Goal: Ask a question

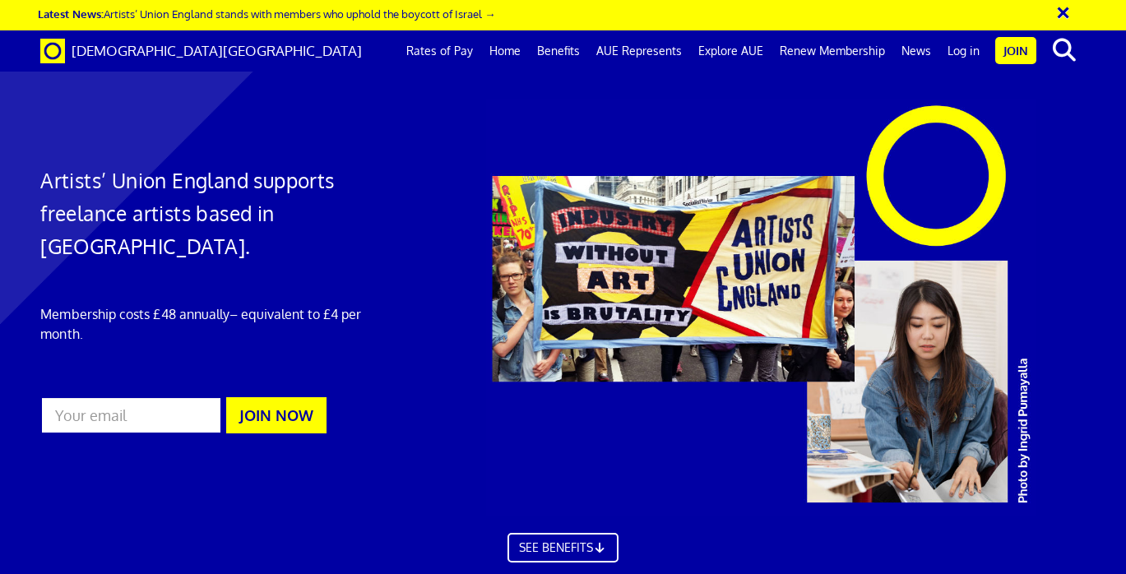
scroll to position [0, 7]
click at [971, 49] on link "Log in" at bounding box center [963, 50] width 49 height 41
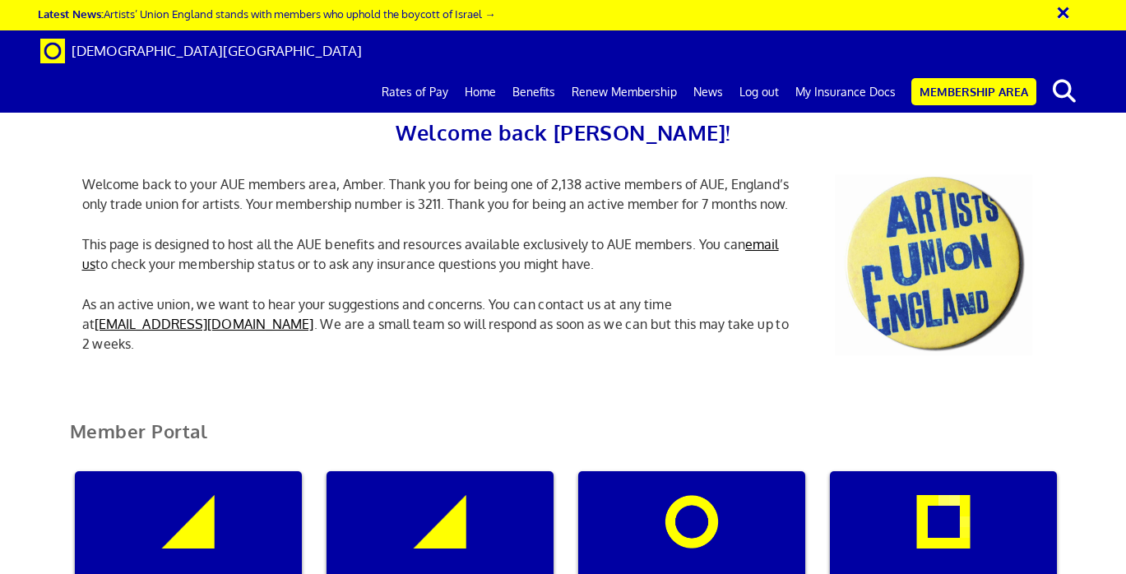
scroll to position [129, 0]
click at [457, 471] on div "My insurance documents" at bounding box center [439, 550] width 227 height 158
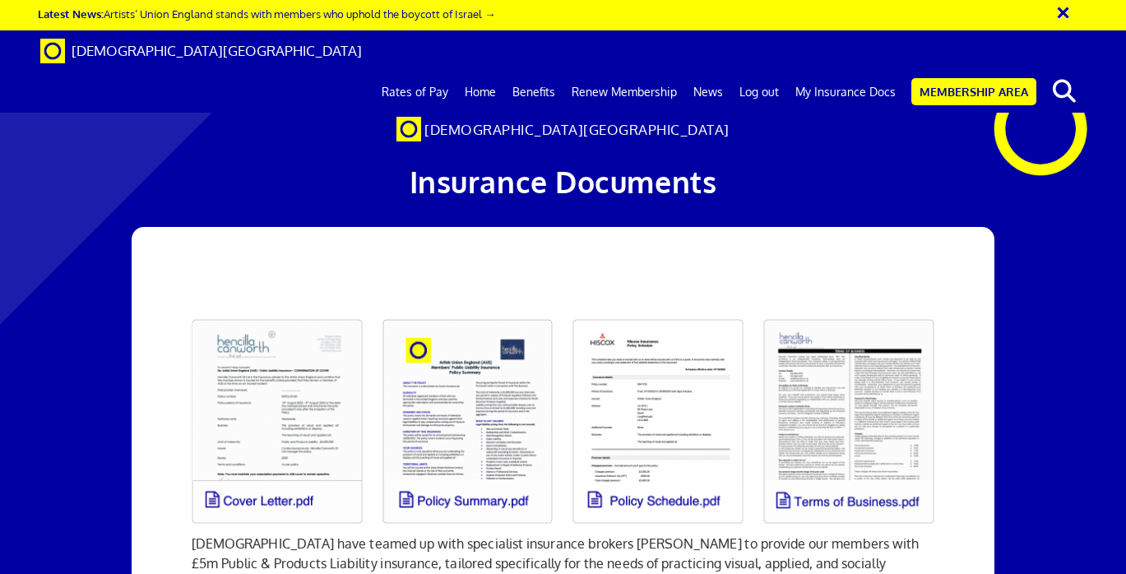
scroll to position [111, 0]
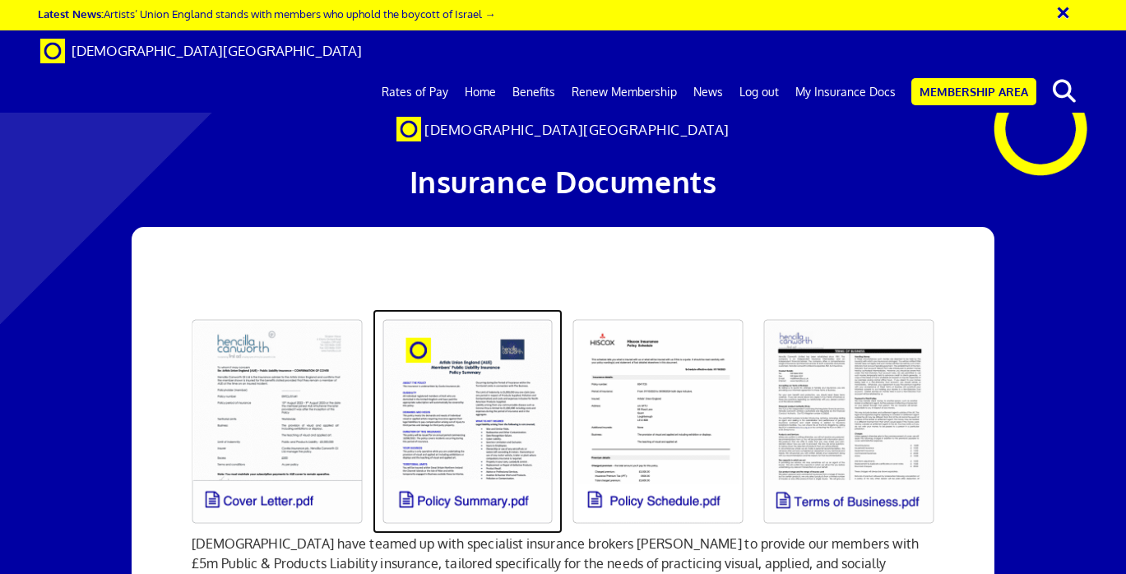
click at [470, 309] on link at bounding box center [467, 421] width 191 height 224
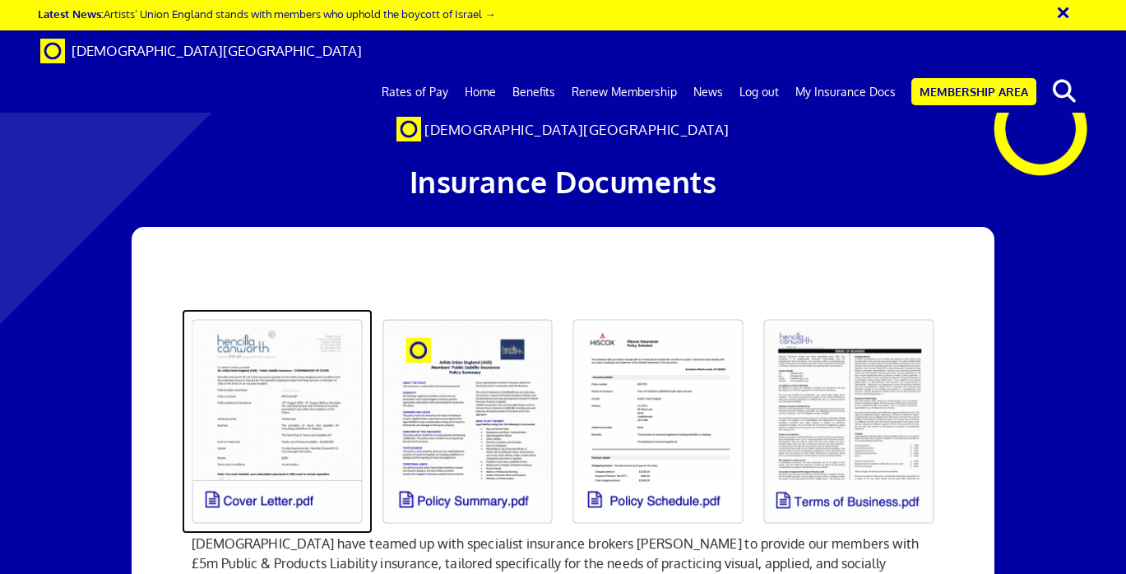
click at [251, 309] on link at bounding box center [277, 421] width 191 height 224
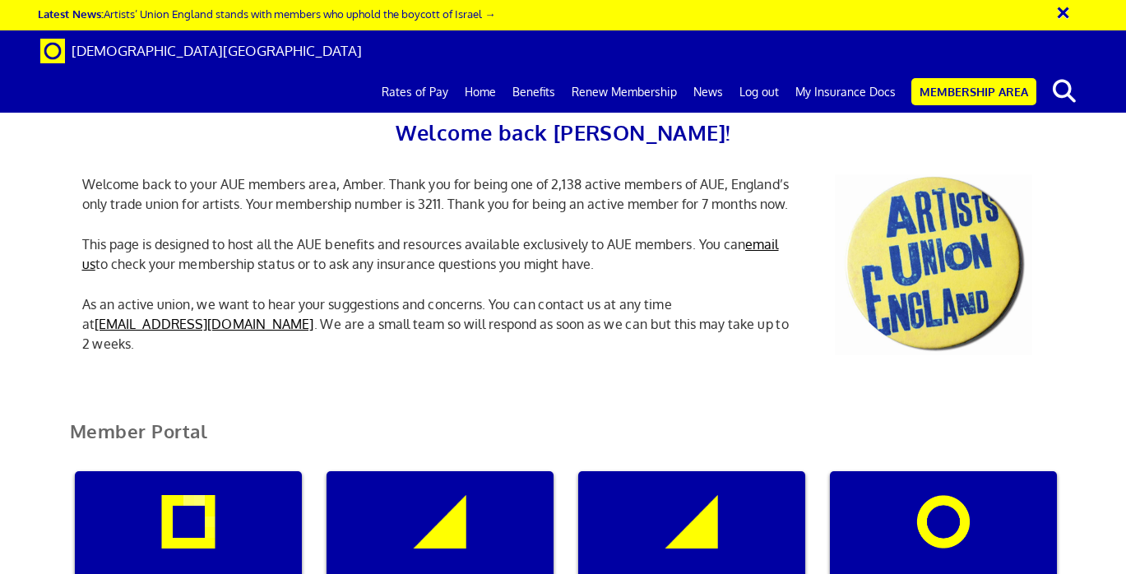
scroll to position [0, 5]
click at [532, 72] on link "Benefits" at bounding box center [533, 92] width 59 height 41
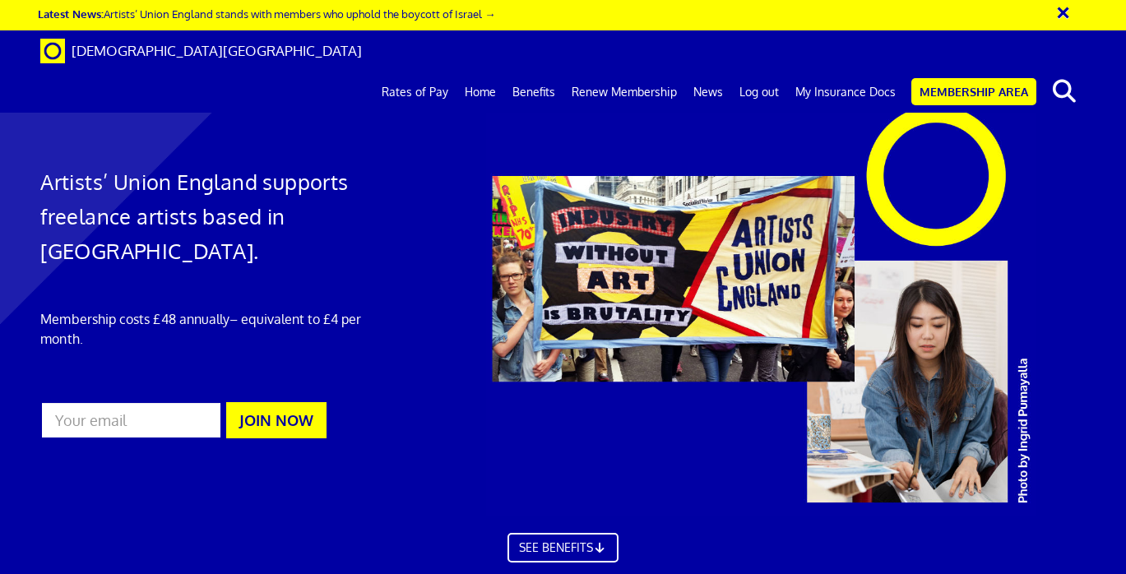
scroll to position [856, 0]
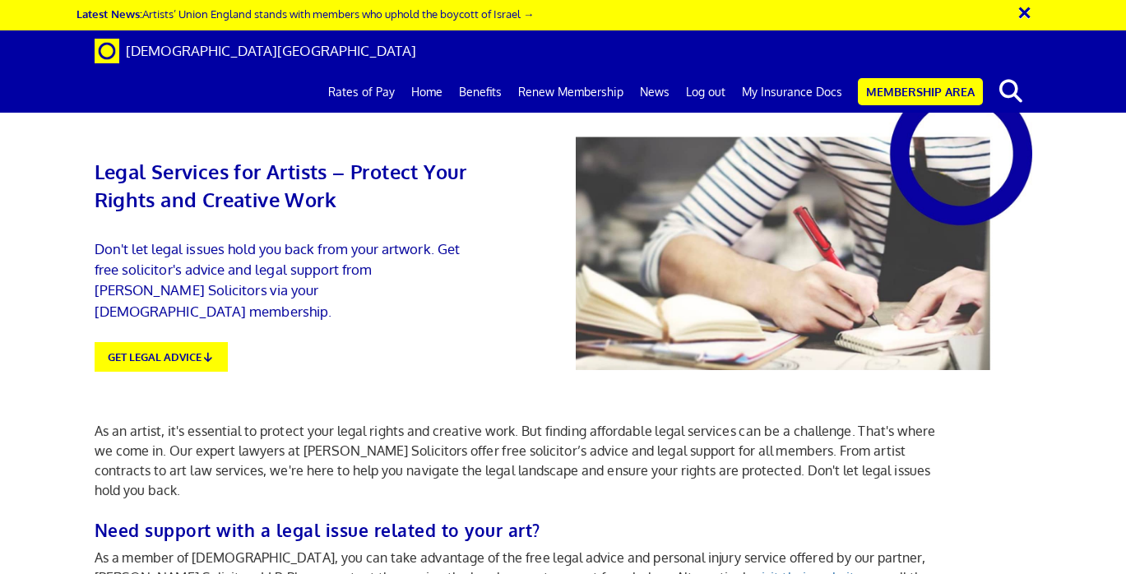
scroll to position [718, 0]
click at [505, 72] on link "Benefits" at bounding box center [480, 92] width 59 height 41
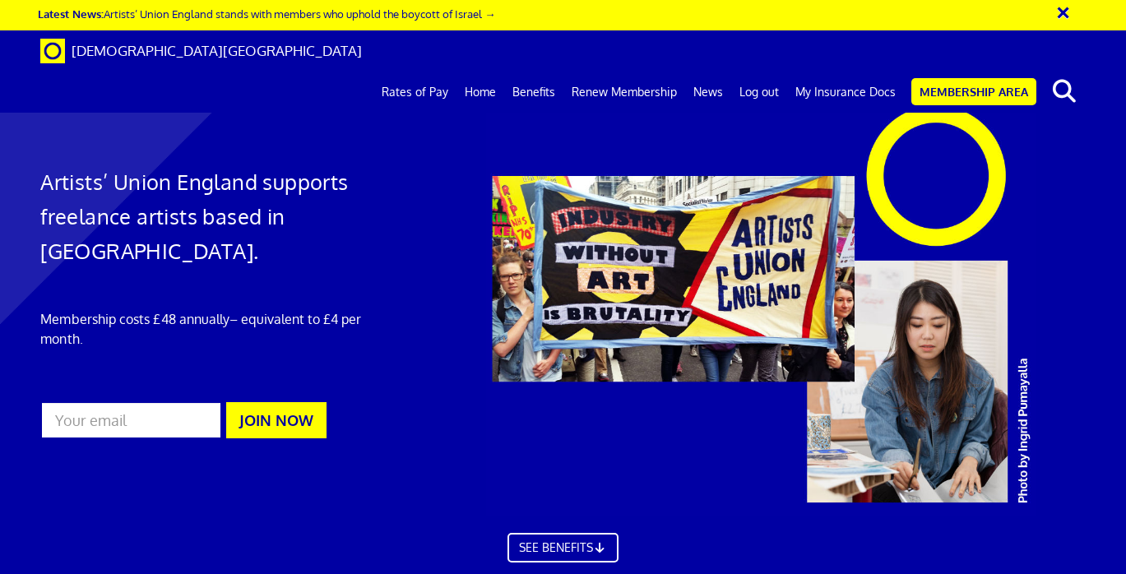
scroll to position [932, 0]
